Goal: Navigation & Orientation: Find specific page/section

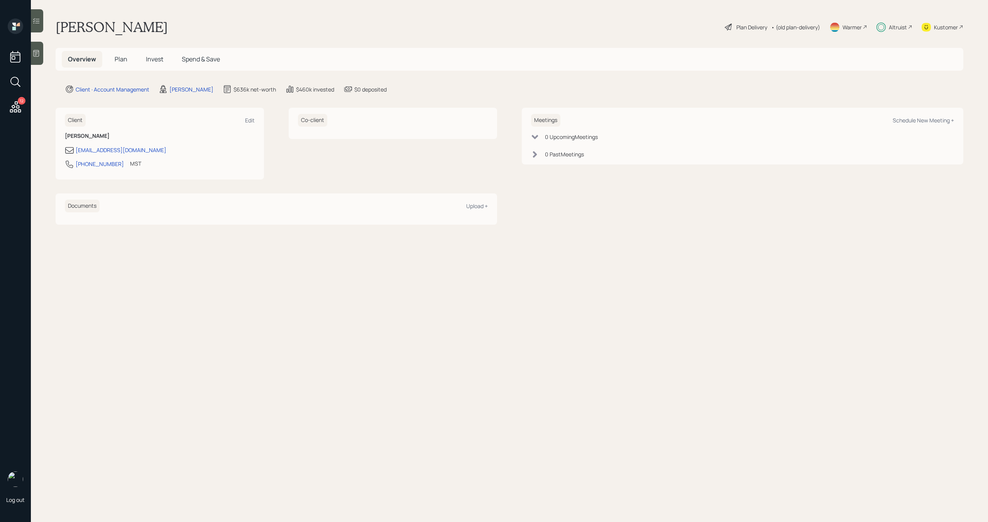
click at [153, 61] on span "Invest" at bounding box center [154, 59] width 17 height 8
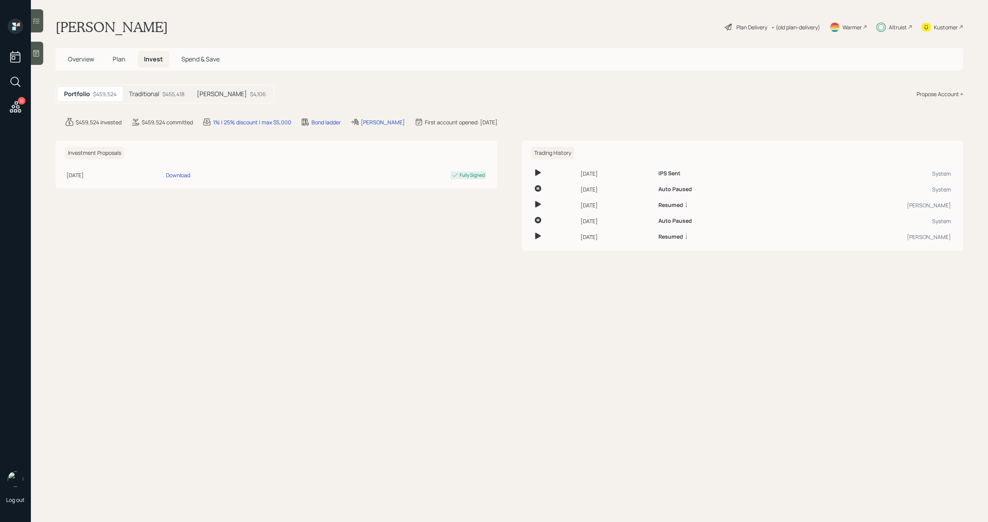
click at [117, 62] on span "Plan" at bounding box center [119, 59] width 13 height 8
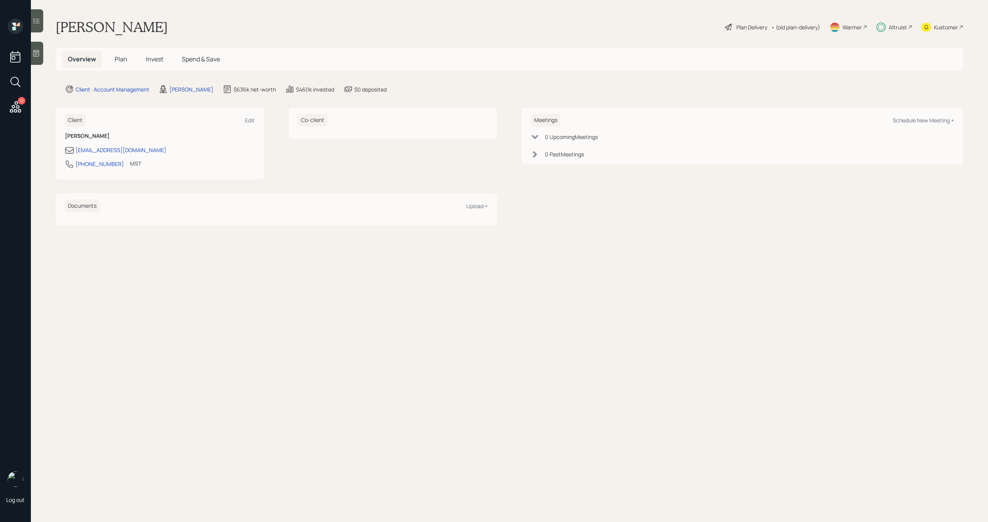
click at [420, 327] on main "[PERSON_NAME] Plan Delivery • (old plan-delivery) Warmer Altruist Kustomer Over…" at bounding box center [509, 261] width 957 height 522
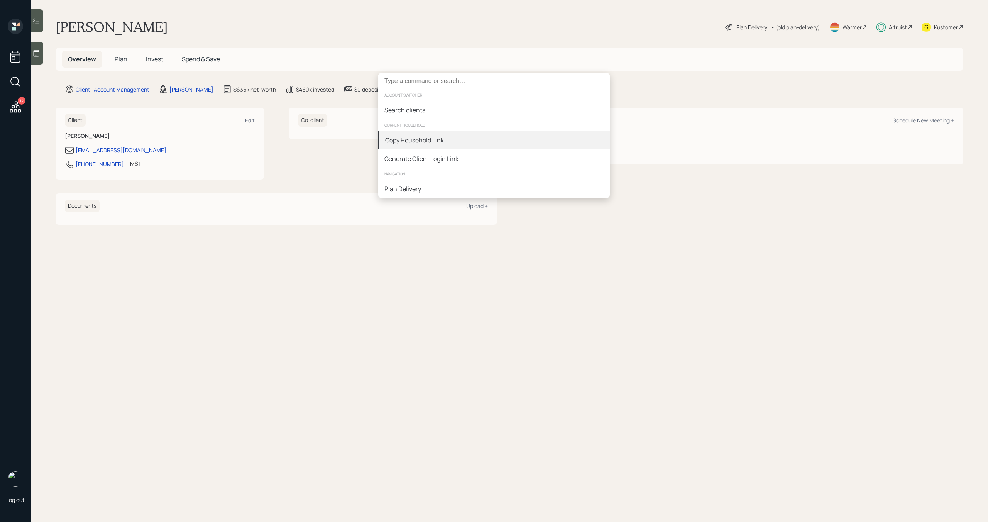
click at [486, 135] on div "Copy Household Link" at bounding box center [494, 140] width 232 height 19
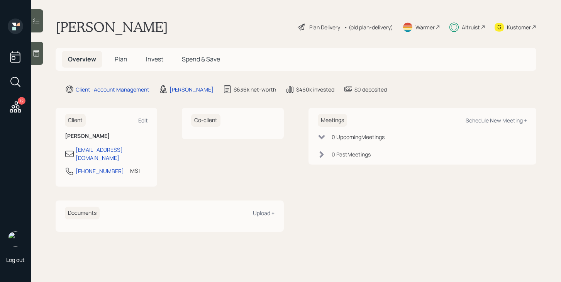
click at [130, 61] on h5 "Plan" at bounding box center [120, 59] width 25 height 17
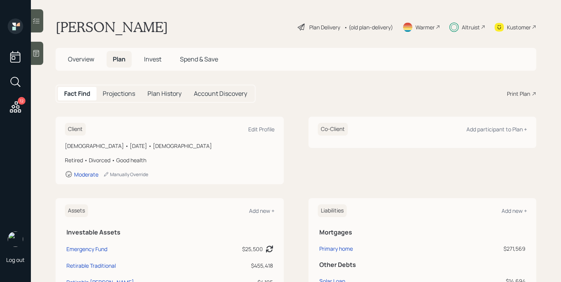
click at [153, 64] on h5 "Invest" at bounding box center [153, 59] width 30 height 17
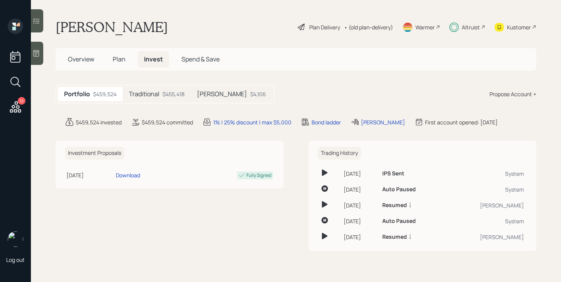
click at [190, 63] on span "Spend & Save" at bounding box center [200, 59] width 38 height 8
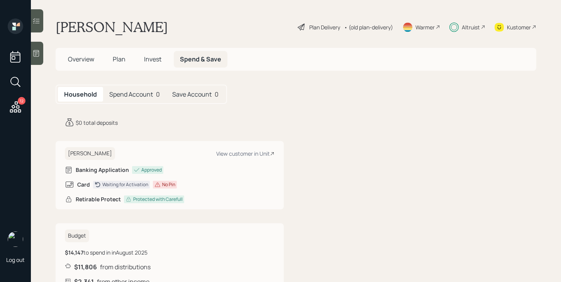
click at [146, 63] on span "Invest" at bounding box center [152, 59] width 17 height 8
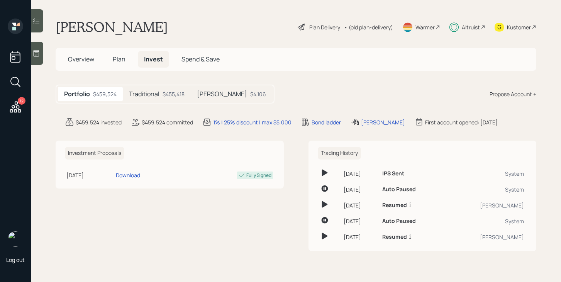
click at [122, 62] on span "Plan" at bounding box center [119, 59] width 13 height 8
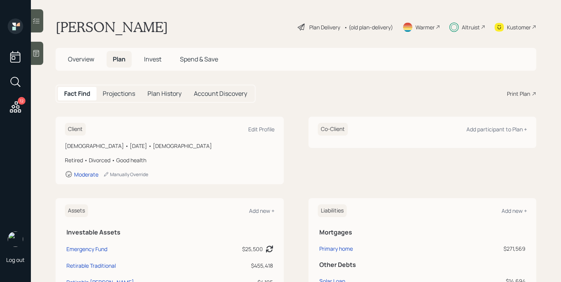
click at [68, 63] on h5 "Overview" at bounding box center [81, 59] width 39 height 17
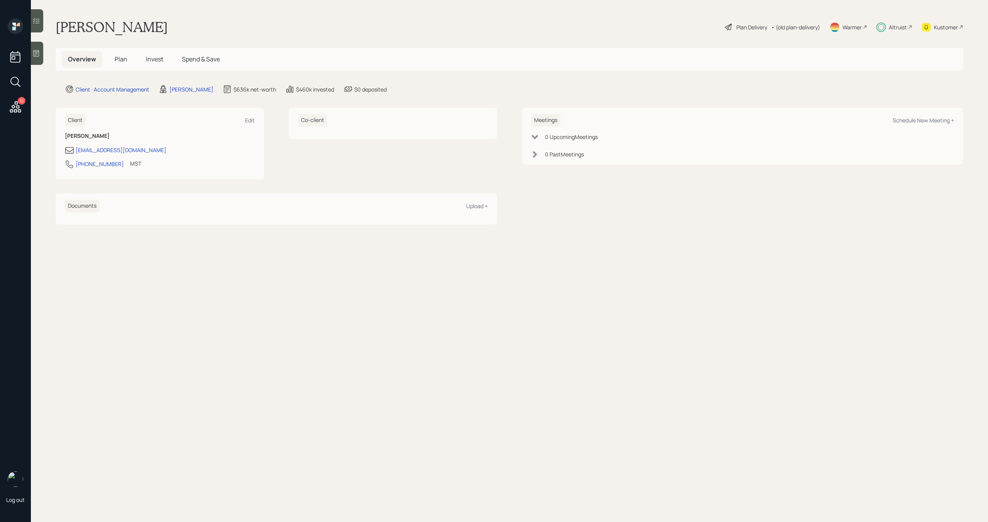
click at [896, 32] on div "Altruist" at bounding box center [895, 27] width 36 height 17
click at [892, 26] on div "Altruist" at bounding box center [898, 27] width 18 height 8
